Goal: Browse casually

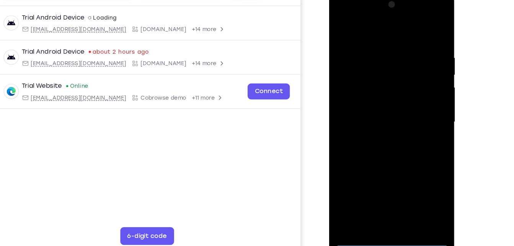
click at [383, 205] on div at bounding box center [383, 104] width 97 height 215
click at [415, 179] on div at bounding box center [383, 104] width 97 height 215
click at [367, 33] on div at bounding box center [383, 104] width 97 height 215
click at [413, 102] on div at bounding box center [383, 104] width 97 height 215
click at [373, 195] on div at bounding box center [383, 104] width 97 height 215
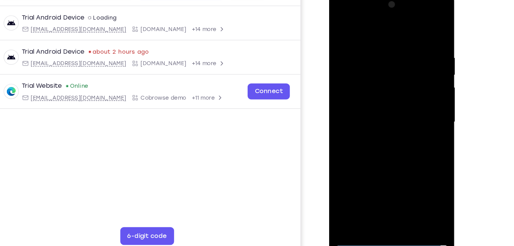
click at [365, 92] on div at bounding box center [383, 104] width 97 height 215
click at [343, 72] on div at bounding box center [383, 104] width 97 height 215
click at [365, 103] on div at bounding box center [383, 104] width 97 height 215
click at [378, 139] on div at bounding box center [383, 104] width 97 height 215
drag, startPoint x: 371, startPoint y: 28, endPoint x: 372, endPoint y: 3, distance: 24.9
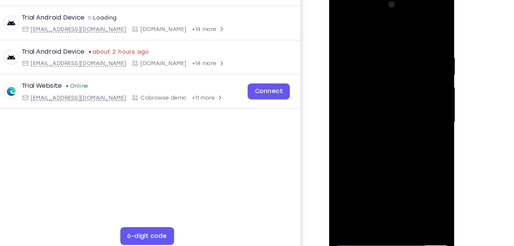
click at [372, 3] on div at bounding box center [383, 104] width 97 height 215
click at [402, 193] on div at bounding box center [383, 104] width 97 height 215
click at [383, 144] on div at bounding box center [383, 104] width 97 height 215
click at [373, 100] on div at bounding box center [383, 104] width 97 height 215
click at [340, 31] on div at bounding box center [383, 104] width 97 height 215
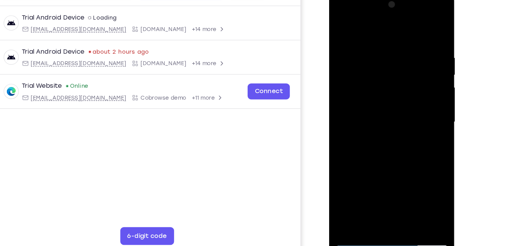
click at [340, 31] on div at bounding box center [383, 104] width 97 height 215
click at [373, 48] on div at bounding box center [383, 104] width 97 height 215
click at [414, 84] on div at bounding box center [383, 104] width 97 height 215
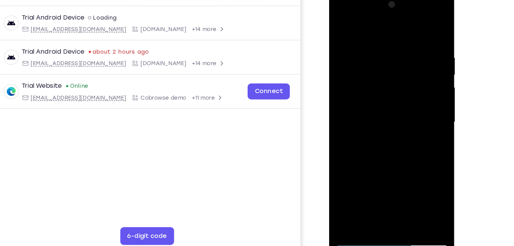
click at [414, 84] on div at bounding box center [383, 104] width 97 height 215
click at [412, 191] on div at bounding box center [383, 104] width 97 height 215
click at [418, 80] on div at bounding box center [383, 104] width 97 height 215
click at [421, 29] on div at bounding box center [383, 104] width 97 height 215
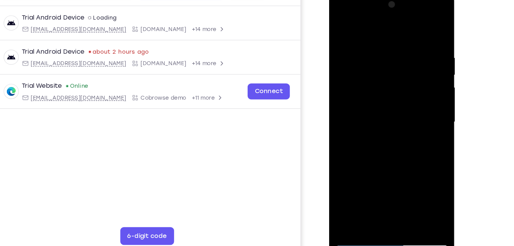
drag, startPoint x: 400, startPoint y: 156, endPoint x: 411, endPoint y: 46, distance: 110.1
click at [411, 46] on div at bounding box center [383, 104] width 97 height 215
drag, startPoint x: 393, startPoint y: 162, endPoint x: 398, endPoint y: 69, distance: 92.8
click at [398, 69] on div at bounding box center [383, 104] width 97 height 215
drag, startPoint x: 388, startPoint y: 152, endPoint x: 390, endPoint y: 100, distance: 52.5
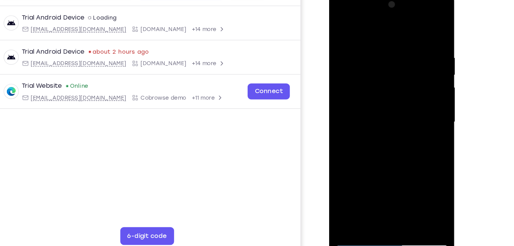
click at [390, 100] on div at bounding box center [383, 104] width 97 height 215
drag, startPoint x: 386, startPoint y: 151, endPoint x: 390, endPoint y: 110, distance: 41.9
click at [390, 110] on div at bounding box center [383, 104] width 97 height 215
drag, startPoint x: 390, startPoint y: 153, endPoint x: 395, endPoint y: 70, distance: 82.9
click at [395, 70] on div at bounding box center [383, 104] width 97 height 215
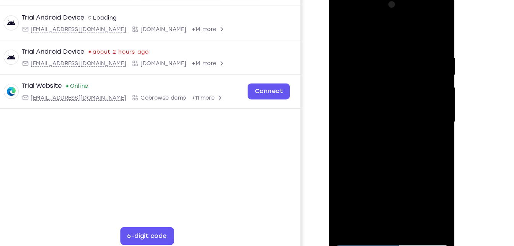
drag, startPoint x: 392, startPoint y: 148, endPoint x: 393, endPoint y: 57, distance: 90.4
click at [393, 57] on div at bounding box center [383, 104] width 97 height 215
drag, startPoint x: 386, startPoint y: 144, endPoint x: 393, endPoint y: 51, distance: 92.6
click at [393, 51] on div at bounding box center [383, 104] width 97 height 215
drag, startPoint x: 381, startPoint y: 149, endPoint x: 399, endPoint y: 48, distance: 102.7
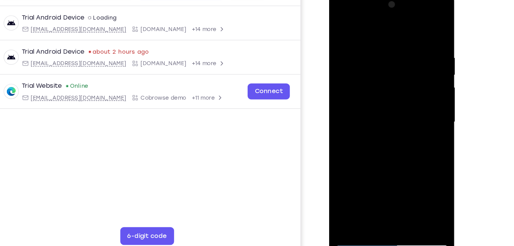
click at [399, 48] on div at bounding box center [383, 104] width 97 height 215
drag, startPoint x: 387, startPoint y: 157, endPoint x: 410, endPoint y: 64, distance: 95.8
click at [410, 64] on div at bounding box center [383, 104] width 97 height 215
drag, startPoint x: 383, startPoint y: 159, endPoint x: 404, endPoint y: 25, distance: 135.4
click at [404, 25] on div at bounding box center [383, 104] width 97 height 215
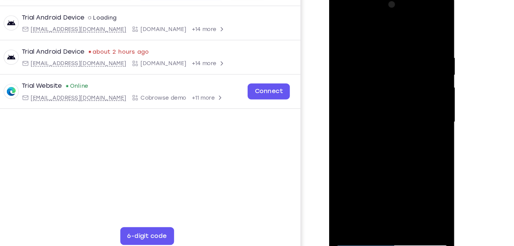
drag, startPoint x: 383, startPoint y: 134, endPoint x: 406, endPoint y: 16, distance: 119.6
click at [406, 16] on div at bounding box center [383, 104] width 97 height 215
drag, startPoint x: 384, startPoint y: 139, endPoint x: 400, endPoint y: 42, distance: 97.9
click at [400, 42] on div at bounding box center [383, 104] width 97 height 215
drag, startPoint x: 383, startPoint y: 129, endPoint x: 402, endPoint y: 41, distance: 90.6
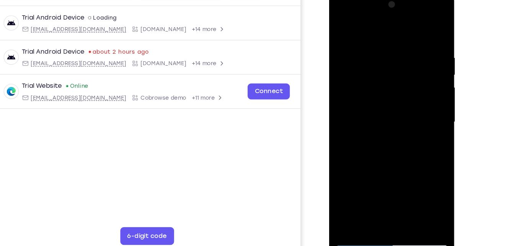
click at [402, 41] on div at bounding box center [383, 104] width 97 height 215
drag, startPoint x: 387, startPoint y: 162, endPoint x: 412, endPoint y: 69, distance: 96.7
click at [412, 69] on div at bounding box center [383, 104] width 97 height 215
drag, startPoint x: 408, startPoint y: 157, endPoint x: 423, endPoint y: 38, distance: 120.1
click at [423, 38] on div at bounding box center [383, 104] width 97 height 215
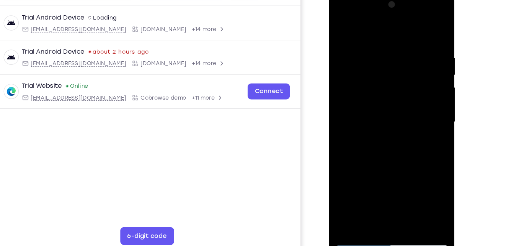
drag, startPoint x: 374, startPoint y: 145, endPoint x: 398, endPoint y: 33, distance: 114.1
click at [398, 33] on div at bounding box center [383, 104] width 97 height 215
drag, startPoint x: 385, startPoint y: 143, endPoint x: 399, endPoint y: 66, distance: 78.2
click at [399, 66] on div at bounding box center [383, 104] width 97 height 215
drag, startPoint x: 389, startPoint y: 150, endPoint x: 401, endPoint y: 60, distance: 90.8
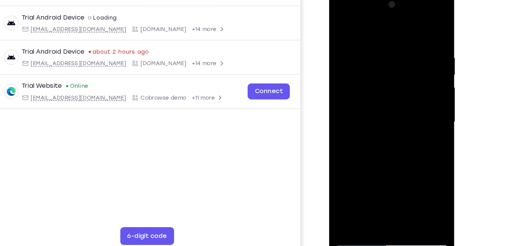
click at [401, 60] on div at bounding box center [383, 104] width 97 height 215
drag, startPoint x: 390, startPoint y: 160, endPoint x: 409, endPoint y: 54, distance: 107.8
click at [409, 54] on div at bounding box center [383, 104] width 97 height 215
drag, startPoint x: 385, startPoint y: 164, endPoint x: 406, endPoint y: 52, distance: 113.1
click at [406, 52] on div at bounding box center [383, 104] width 97 height 215
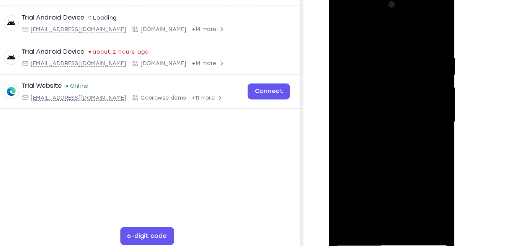
click at [401, 193] on div at bounding box center [383, 104] width 97 height 215
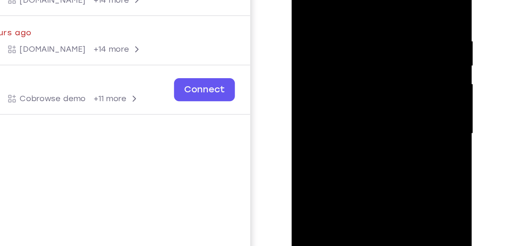
click at [390, 32] on div at bounding box center [346, 58] width 97 height 215
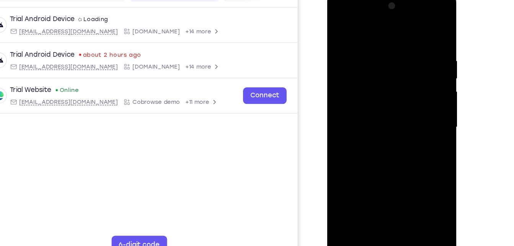
click at [341, 26] on div at bounding box center [381, 105] width 97 height 215
click at [341, 28] on div at bounding box center [381, 105] width 97 height 215
click at [385, 113] on div at bounding box center [381, 105] width 97 height 215
drag, startPoint x: 394, startPoint y: 146, endPoint x: 404, endPoint y: 55, distance: 91.7
click at [404, 55] on div at bounding box center [381, 105] width 97 height 215
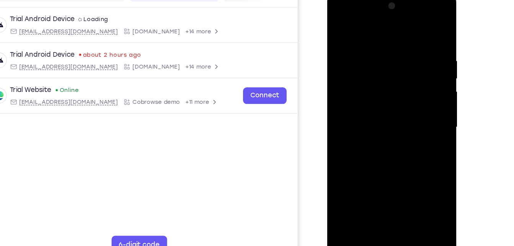
drag, startPoint x: 386, startPoint y: 161, endPoint x: 411, endPoint y: 46, distance: 117.2
click at [411, 46] on div at bounding box center [381, 105] width 97 height 215
drag, startPoint x: 397, startPoint y: 138, endPoint x: 415, endPoint y: 47, distance: 92.3
click at [415, 47] on div at bounding box center [381, 105] width 97 height 215
drag, startPoint x: 396, startPoint y: 152, endPoint x: 416, endPoint y: 33, distance: 120.8
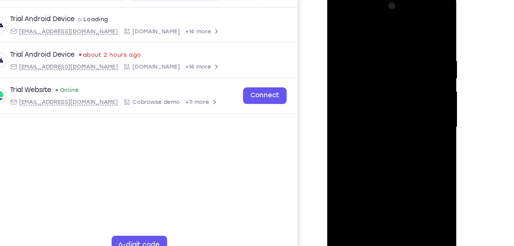
click at [416, 33] on div at bounding box center [381, 105] width 97 height 215
drag, startPoint x: 391, startPoint y: 153, endPoint x: 412, endPoint y: 48, distance: 107.1
click at [412, 48] on div at bounding box center [381, 105] width 97 height 215
drag, startPoint x: 392, startPoint y: 171, endPoint x: 419, endPoint y: 49, distance: 125.5
click at [419, 49] on div at bounding box center [381, 105] width 97 height 215
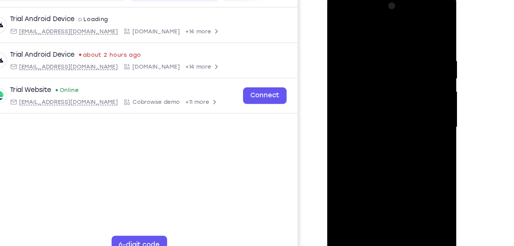
drag, startPoint x: 386, startPoint y: 169, endPoint x: 406, endPoint y: 40, distance: 131.0
click at [406, 40] on div at bounding box center [381, 105] width 97 height 215
drag, startPoint x: 395, startPoint y: 157, endPoint x: 408, endPoint y: 30, distance: 127.9
click at [408, 30] on div at bounding box center [381, 105] width 97 height 215
drag, startPoint x: 388, startPoint y: 169, endPoint x: 399, endPoint y: 59, distance: 110.5
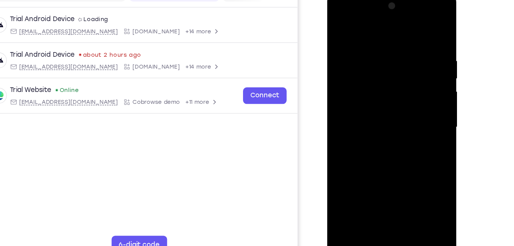
click at [399, 59] on div at bounding box center [381, 105] width 97 height 215
drag, startPoint x: 395, startPoint y: 144, endPoint x: 401, endPoint y: 180, distance: 36.9
click at [401, 180] on div at bounding box center [381, 105] width 97 height 215
drag, startPoint x: 398, startPoint y: 151, endPoint x: 406, endPoint y: 31, distance: 120.1
click at [406, 31] on div at bounding box center [381, 105] width 97 height 215
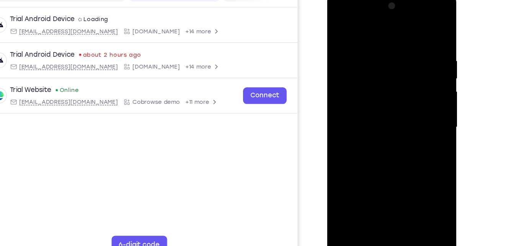
drag, startPoint x: 390, startPoint y: 159, endPoint x: 408, endPoint y: 30, distance: 129.5
click at [408, 30] on div at bounding box center [381, 105] width 97 height 215
drag, startPoint x: 393, startPoint y: 137, endPoint x: 410, endPoint y: 21, distance: 117.2
click at [410, 21] on div at bounding box center [381, 105] width 97 height 215
drag, startPoint x: 391, startPoint y: 143, endPoint x: 407, endPoint y: 40, distance: 104.2
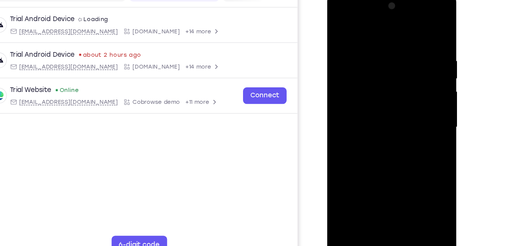
click at [407, 40] on div at bounding box center [381, 105] width 97 height 215
drag, startPoint x: 393, startPoint y: 151, endPoint x: 405, endPoint y: 70, distance: 81.8
click at [405, 70] on div at bounding box center [381, 105] width 97 height 215
drag, startPoint x: 391, startPoint y: 156, endPoint x: 410, endPoint y: 48, distance: 109.8
click at [410, 48] on div at bounding box center [381, 105] width 97 height 215
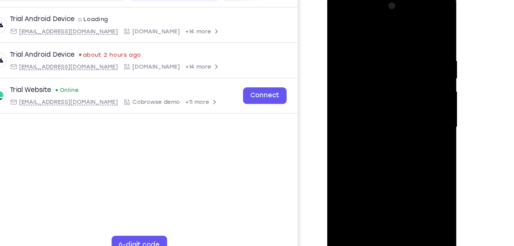
drag, startPoint x: 393, startPoint y: 166, endPoint x: 402, endPoint y: 25, distance: 141.7
click at [402, 25] on div at bounding box center [381, 105] width 97 height 215
drag, startPoint x: 393, startPoint y: 164, endPoint x: 401, endPoint y: 48, distance: 116.3
click at [401, 48] on div at bounding box center [381, 105] width 97 height 215
drag, startPoint x: 395, startPoint y: 170, endPoint x: 407, endPoint y: 57, distance: 114.0
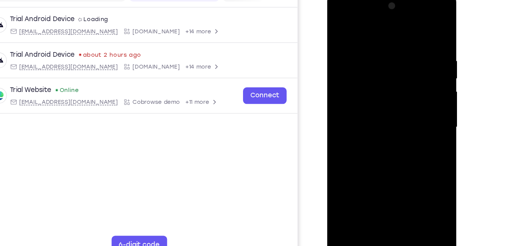
click at [407, 57] on div at bounding box center [381, 105] width 97 height 215
drag, startPoint x: 384, startPoint y: 168, endPoint x: 398, endPoint y: 39, distance: 130.2
click at [398, 39] on div at bounding box center [381, 105] width 97 height 215
drag, startPoint x: 385, startPoint y: 174, endPoint x: 403, endPoint y: 107, distance: 69.3
click at [403, 107] on div at bounding box center [381, 105] width 97 height 215
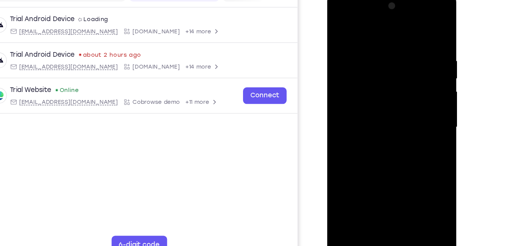
drag, startPoint x: 389, startPoint y: 162, endPoint x: 400, endPoint y: 59, distance: 103.6
click at [400, 59] on div at bounding box center [381, 105] width 97 height 215
drag, startPoint x: 384, startPoint y: 159, endPoint x: 392, endPoint y: 76, distance: 83.5
click at [392, 76] on div at bounding box center [381, 105] width 97 height 215
drag, startPoint x: 394, startPoint y: 164, endPoint x: 403, endPoint y: 50, distance: 114.9
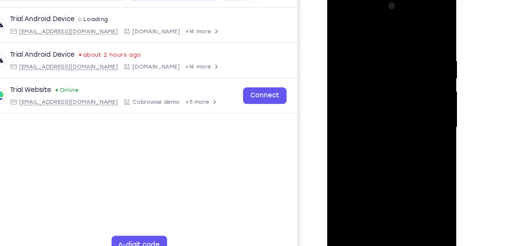
click at [403, 50] on div at bounding box center [381, 105] width 97 height 215
drag, startPoint x: 399, startPoint y: 169, endPoint x: 411, endPoint y: 67, distance: 102.2
click at [411, 67] on div at bounding box center [381, 105] width 97 height 215
drag, startPoint x: 400, startPoint y: 145, endPoint x: 403, endPoint y: 101, distance: 44.2
click at [403, 101] on div at bounding box center [381, 105] width 97 height 215
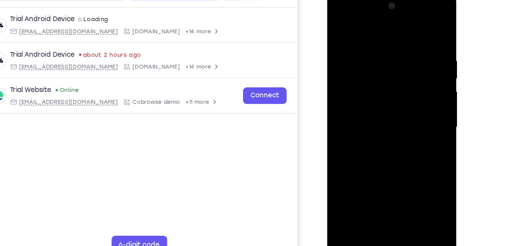
drag, startPoint x: 388, startPoint y: 167, endPoint x: 400, endPoint y: 58, distance: 109.4
click at [400, 58] on div at bounding box center [381, 105] width 97 height 215
drag, startPoint x: 387, startPoint y: 139, endPoint x: 405, endPoint y: 22, distance: 117.8
click at [405, 22] on div at bounding box center [381, 105] width 97 height 215
drag, startPoint x: 393, startPoint y: 146, endPoint x: 411, endPoint y: 52, distance: 96.2
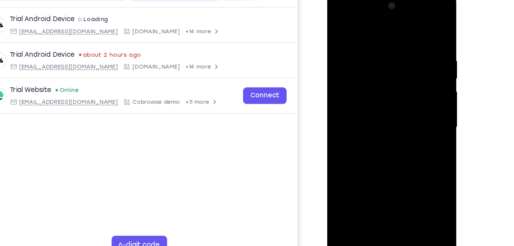
click at [411, 52] on div at bounding box center [381, 105] width 97 height 215
drag, startPoint x: 392, startPoint y: 164, endPoint x: 402, endPoint y: 108, distance: 56.1
click at [402, 108] on div at bounding box center [381, 105] width 97 height 215
drag, startPoint x: 387, startPoint y: 165, endPoint x: 409, endPoint y: 44, distance: 123.1
click at [409, 44] on div at bounding box center [381, 105] width 97 height 215
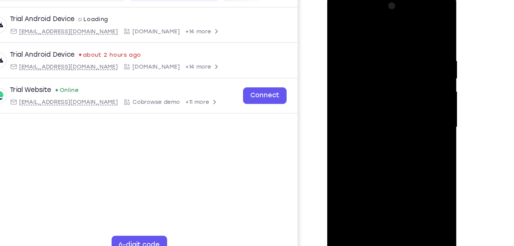
drag, startPoint x: 382, startPoint y: 169, endPoint x: 399, endPoint y: 40, distance: 129.9
click at [399, 40] on div at bounding box center [381, 105] width 97 height 215
drag, startPoint x: 379, startPoint y: 147, endPoint x: 395, endPoint y: 61, distance: 88.1
click at [395, 61] on div at bounding box center [381, 105] width 97 height 215
drag, startPoint x: 385, startPoint y: 161, endPoint x: 395, endPoint y: 61, distance: 100.8
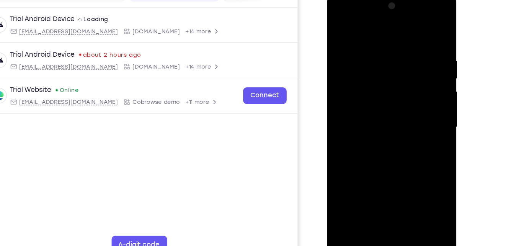
click at [395, 61] on div at bounding box center [381, 105] width 97 height 215
drag, startPoint x: 386, startPoint y: 168, endPoint x: 396, endPoint y: 73, distance: 95.9
click at [396, 73] on div at bounding box center [381, 105] width 97 height 215
drag, startPoint x: 396, startPoint y: 73, endPoint x: 386, endPoint y: 135, distance: 63.2
click at [386, 135] on div at bounding box center [381, 105] width 97 height 215
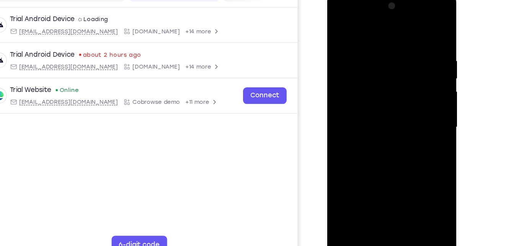
drag, startPoint x: 383, startPoint y: 161, endPoint x: 390, endPoint y: 57, distance: 104.0
click at [390, 57] on div at bounding box center [381, 105] width 97 height 215
drag, startPoint x: 382, startPoint y: 150, endPoint x: 397, endPoint y: 49, distance: 102.3
click at [397, 49] on div at bounding box center [381, 105] width 97 height 215
drag, startPoint x: 385, startPoint y: 175, endPoint x: 396, endPoint y: 57, distance: 118.5
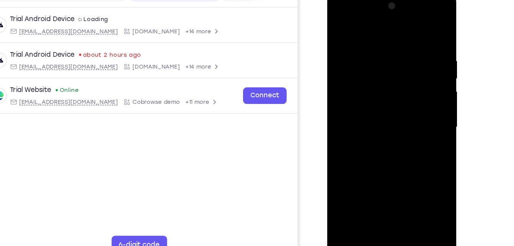
click at [396, 57] on div at bounding box center [381, 105] width 97 height 215
drag, startPoint x: 385, startPoint y: 155, endPoint x: 392, endPoint y: 107, distance: 48.8
click at [392, 107] on div at bounding box center [381, 105] width 97 height 215
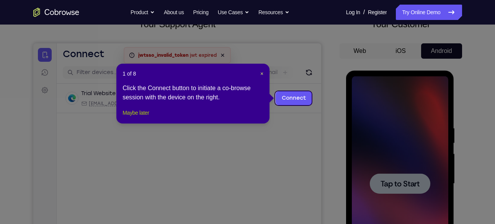
scroll to position [56, 0]
click at [141, 117] on button "Maybe later" at bounding box center [136, 112] width 26 height 9
